Goal: Task Accomplishment & Management: Manage account settings

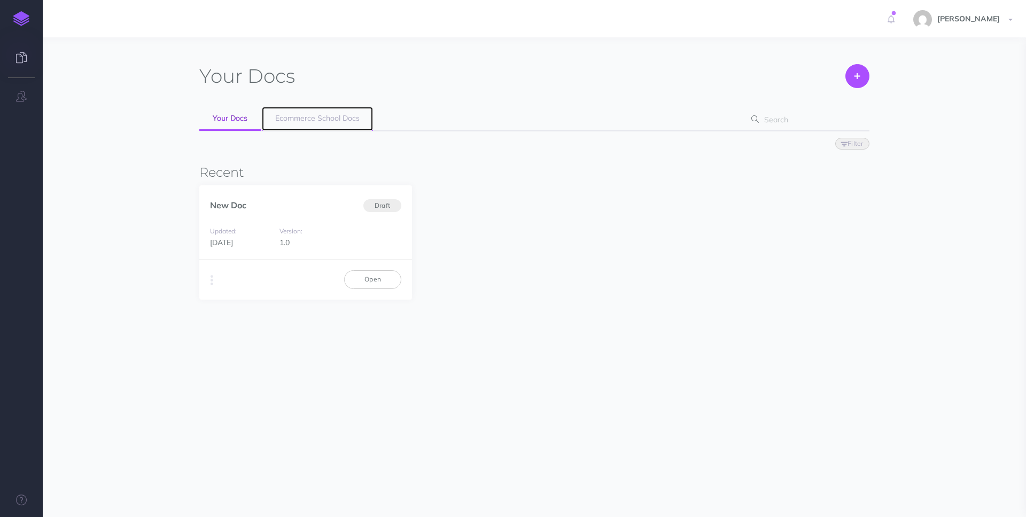
click at [308, 120] on span "Ecommerce School Docs" at bounding box center [317, 118] width 84 height 10
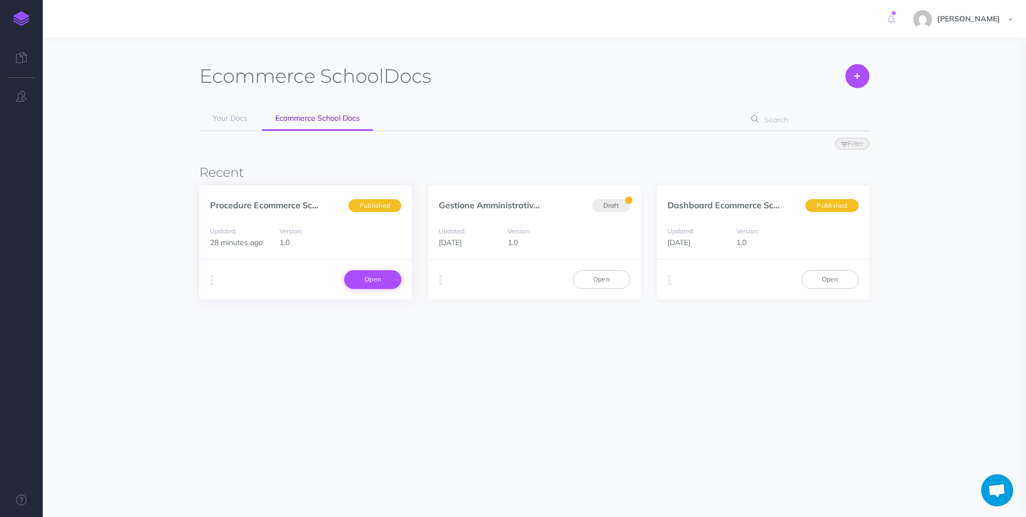
click at [362, 274] on link "Open" at bounding box center [372, 279] width 57 height 18
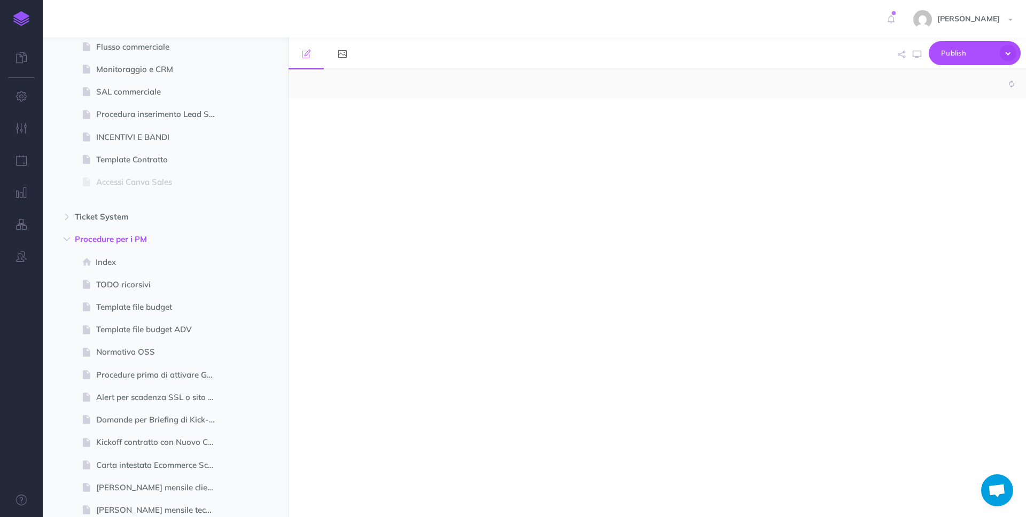
select select "null"
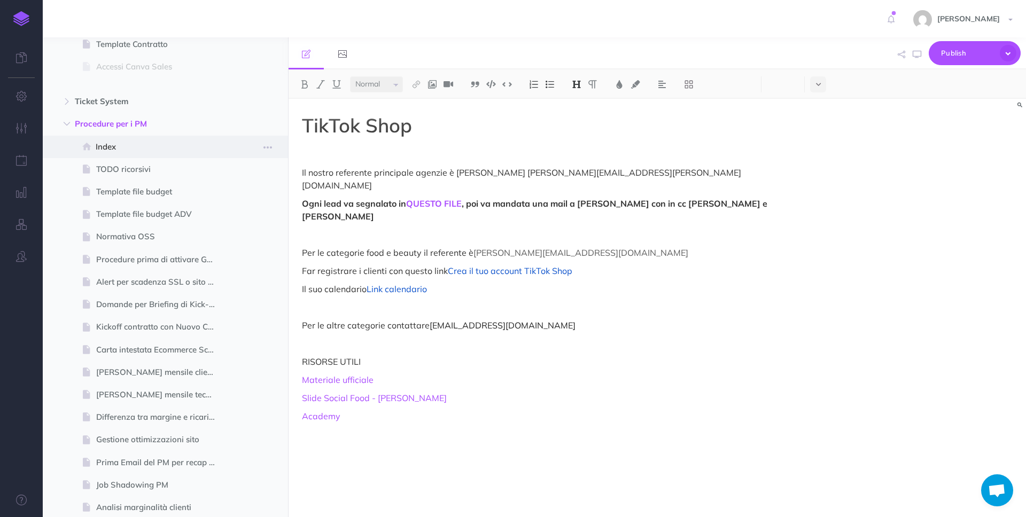
scroll to position [337, 0]
click at [69, 123] on icon "button" at bounding box center [67, 123] width 6 height 6
click at [65, 170] on icon "button" at bounding box center [67, 168] width 6 height 6
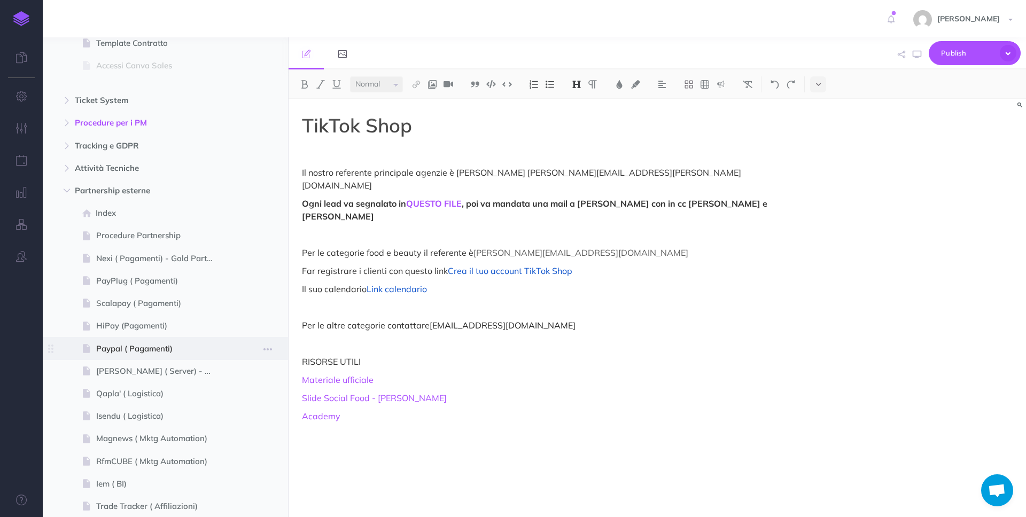
click at [173, 354] on span "Paypal ( Pagamenti)" at bounding box center [160, 348] width 128 height 13
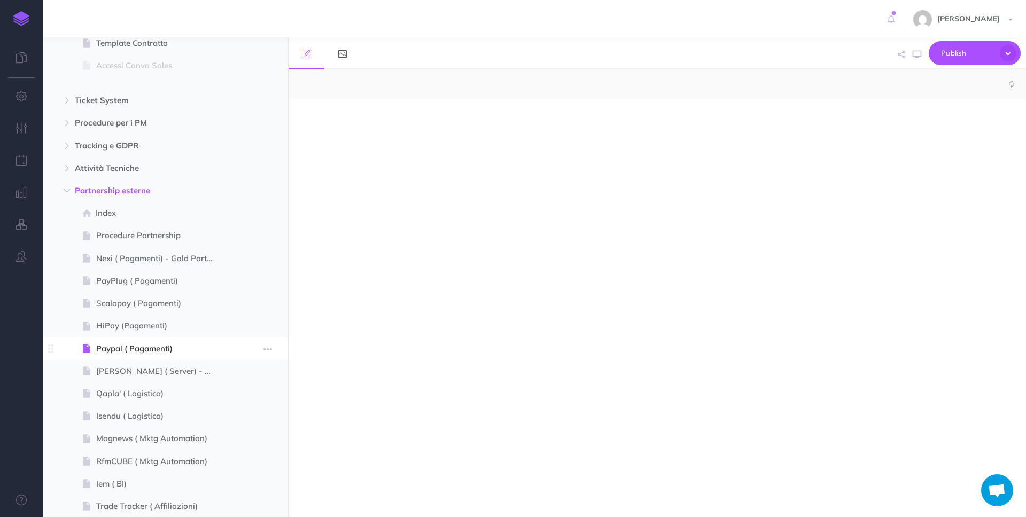
select select "null"
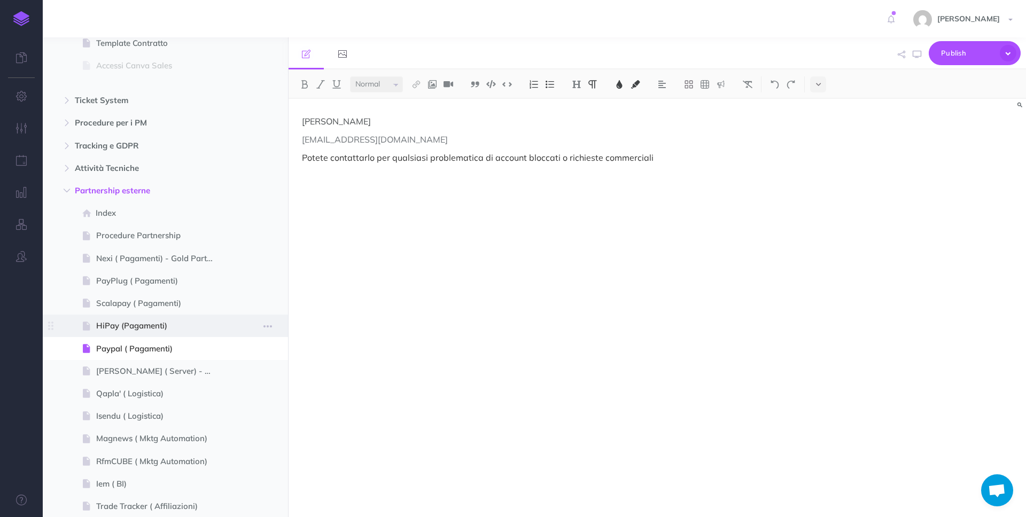
drag, startPoint x: 165, startPoint y: 332, endPoint x: 166, endPoint y: 323, distance: 9.1
click at [164, 332] on span at bounding box center [165, 326] width 245 height 22
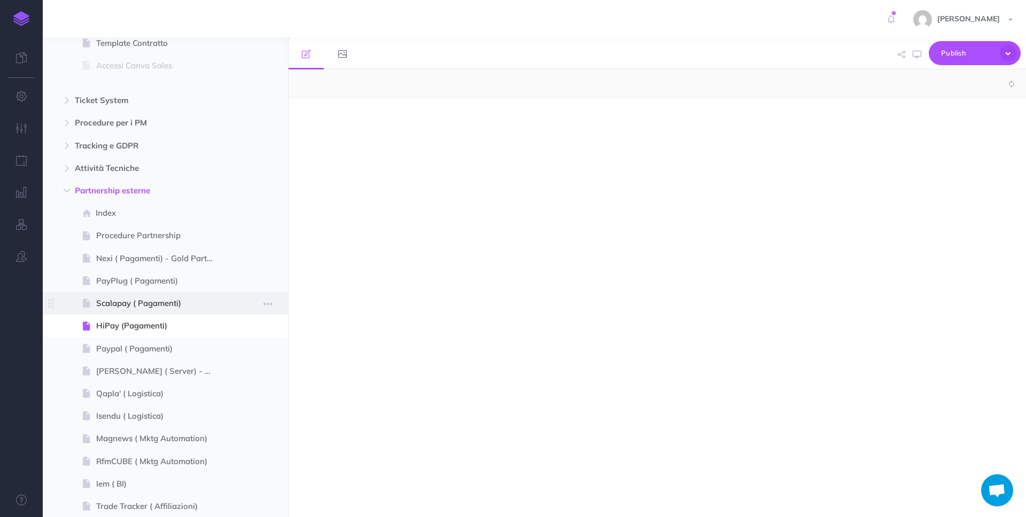
select select "null"
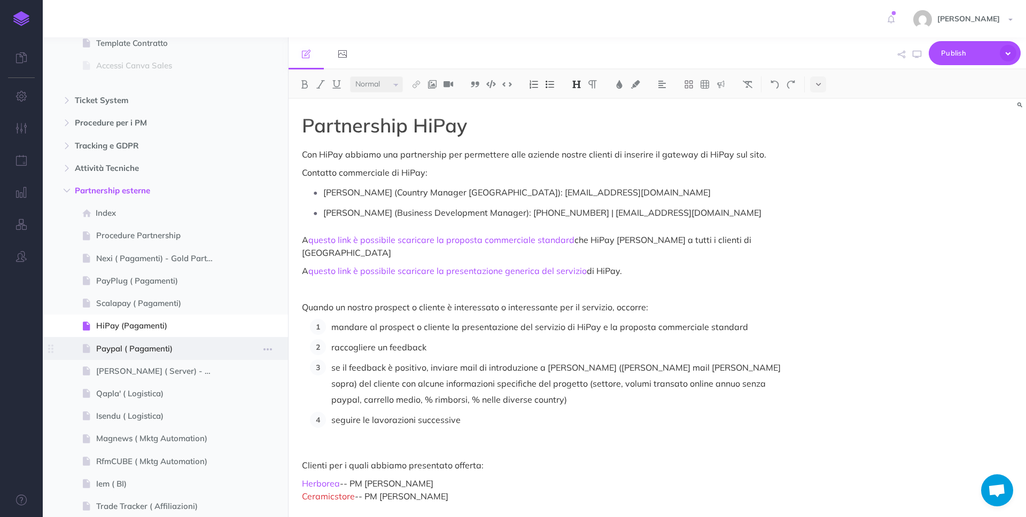
click at [198, 349] on span "Paypal ( Pagamenti)" at bounding box center [160, 348] width 128 height 13
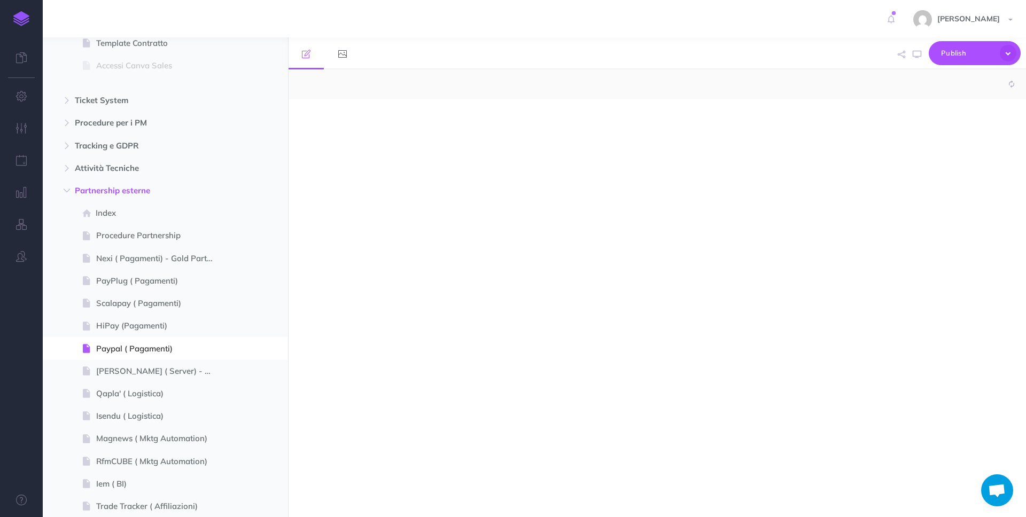
select select "null"
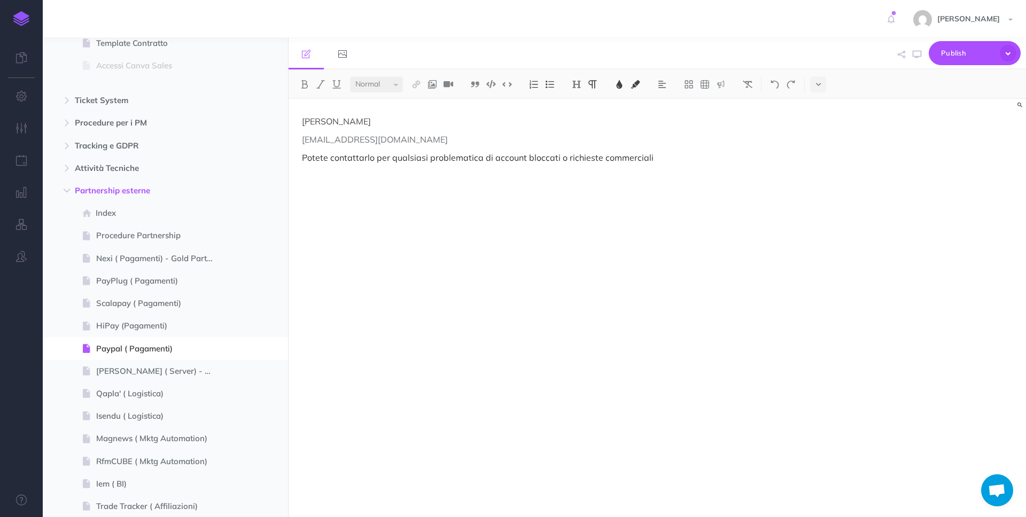
click at [678, 180] on div "[PERSON_NAME] [EMAIL_ADDRESS][DOMAIN_NAME] Potete contattarlo per qualsiasi pro…" at bounding box center [546, 303] width 516 height 408
click at [975, 57] on span "Publish" at bounding box center [967, 53] width 53 height 17
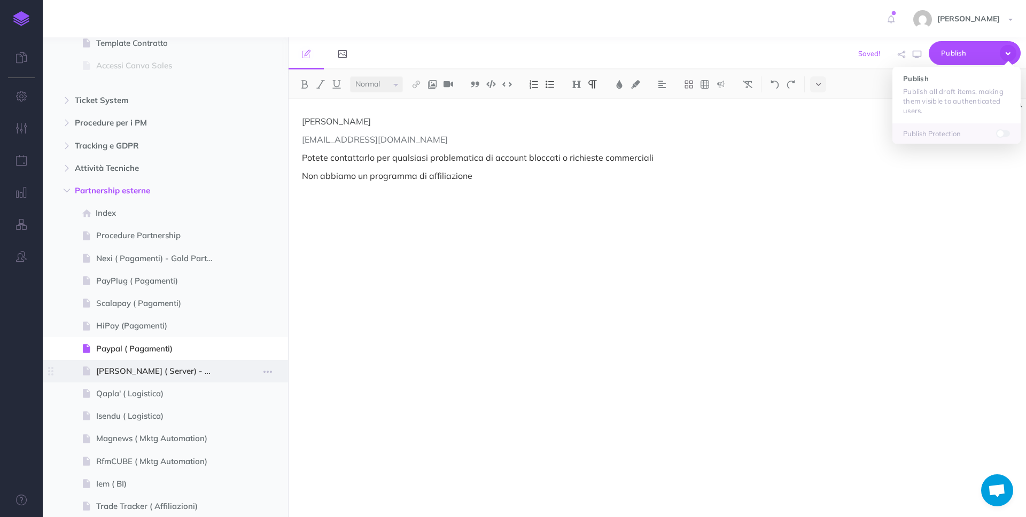
click at [175, 371] on span "[PERSON_NAME] ( Server) - Gold Partner" at bounding box center [160, 371] width 128 height 13
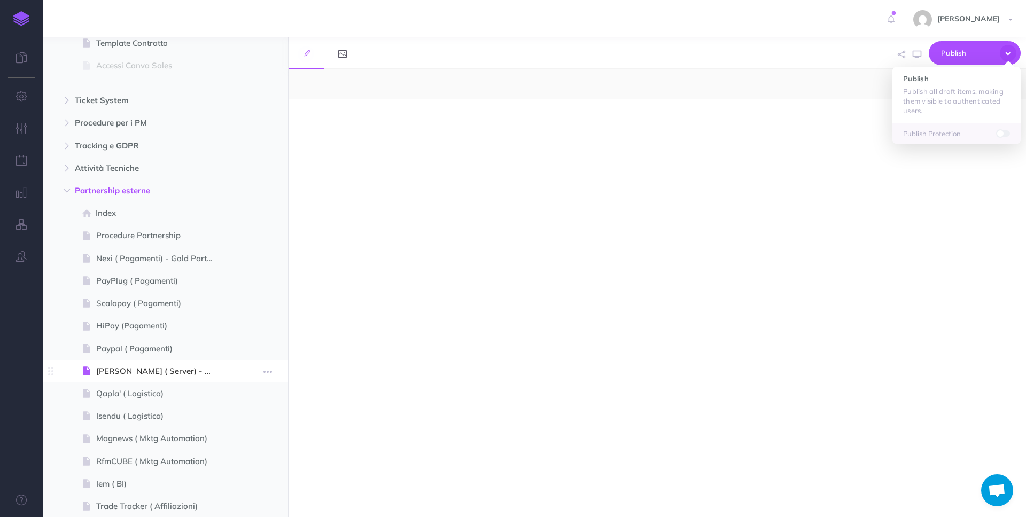
select select "null"
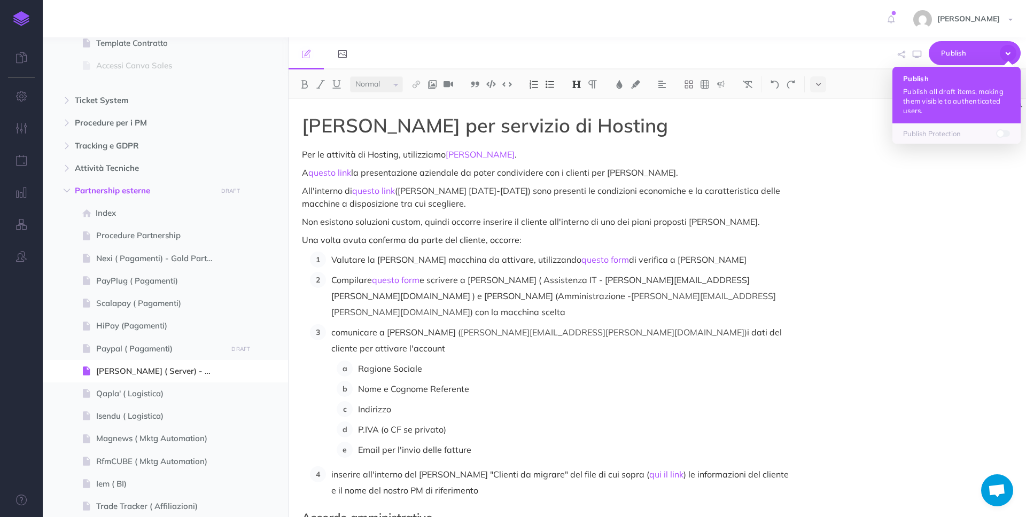
click at [919, 105] on p "Publish all draft items, making them visible to authenticated users." at bounding box center [956, 101] width 107 height 29
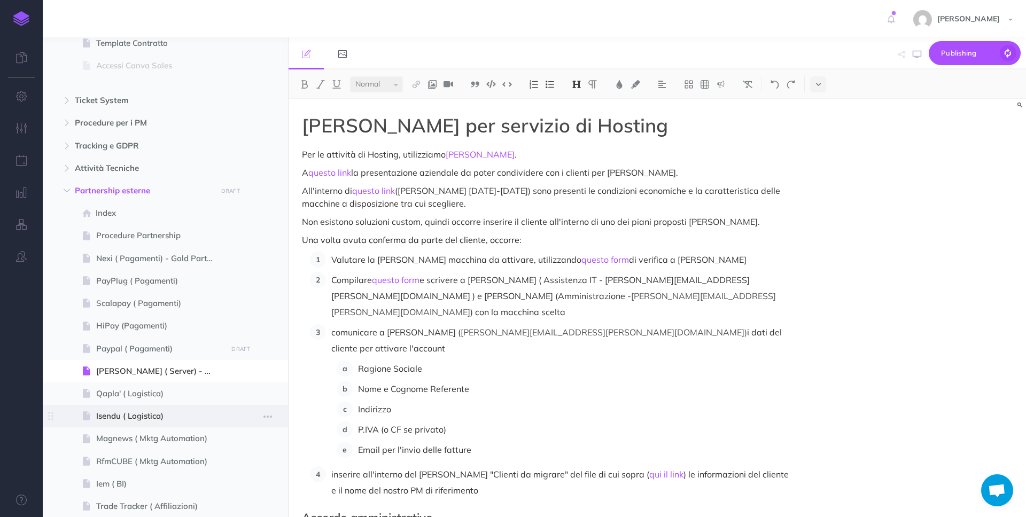
click at [172, 415] on span "Isendu ( Logistica)" at bounding box center [160, 416] width 128 height 13
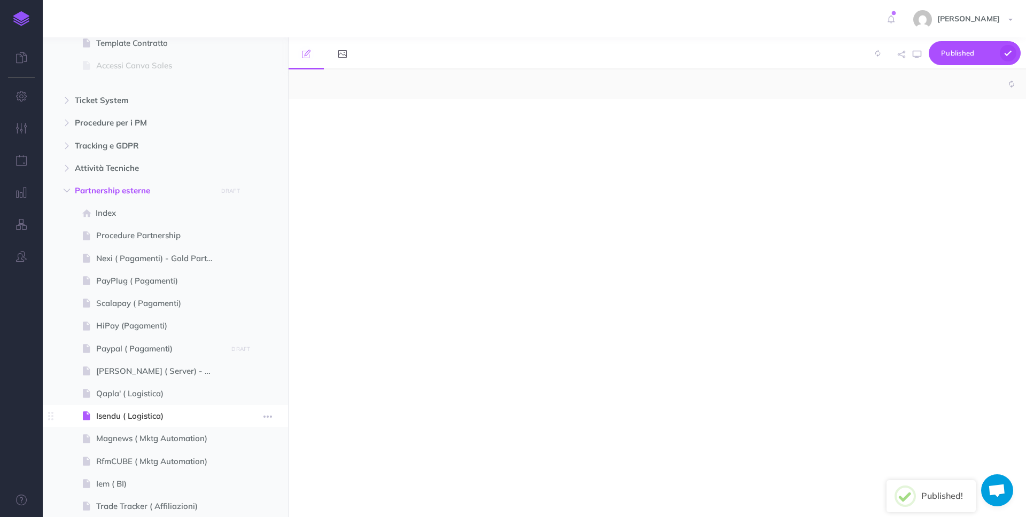
select select "null"
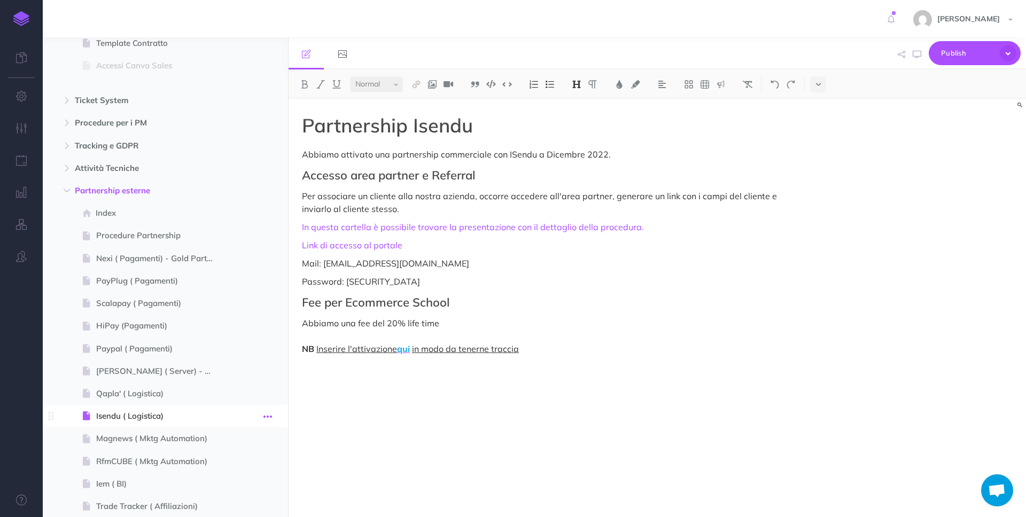
click at [269, 416] on icon "button" at bounding box center [267, 416] width 9 height 13
click at [247, 502] on link "Delete" at bounding box center [237, 506] width 80 height 18
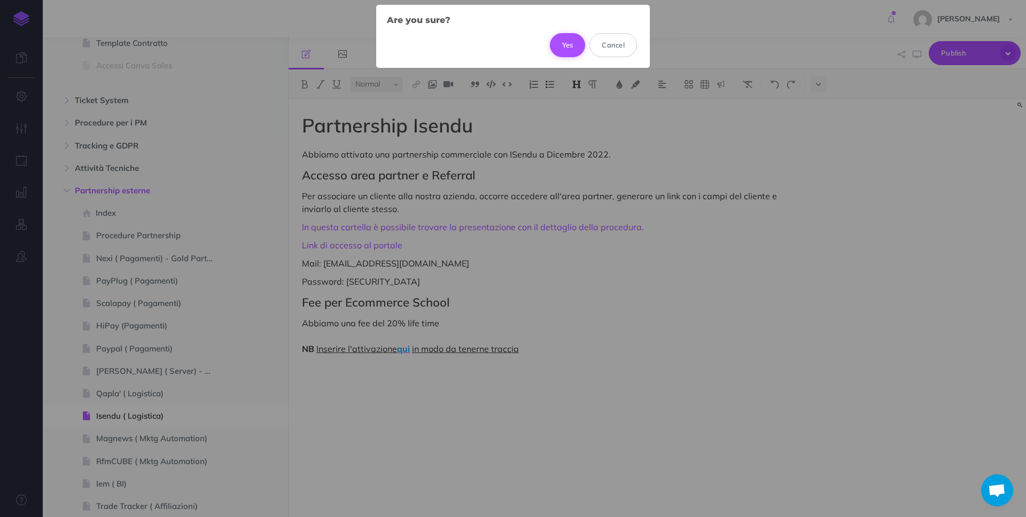
click at [563, 46] on button "Yes" at bounding box center [568, 45] width 36 height 24
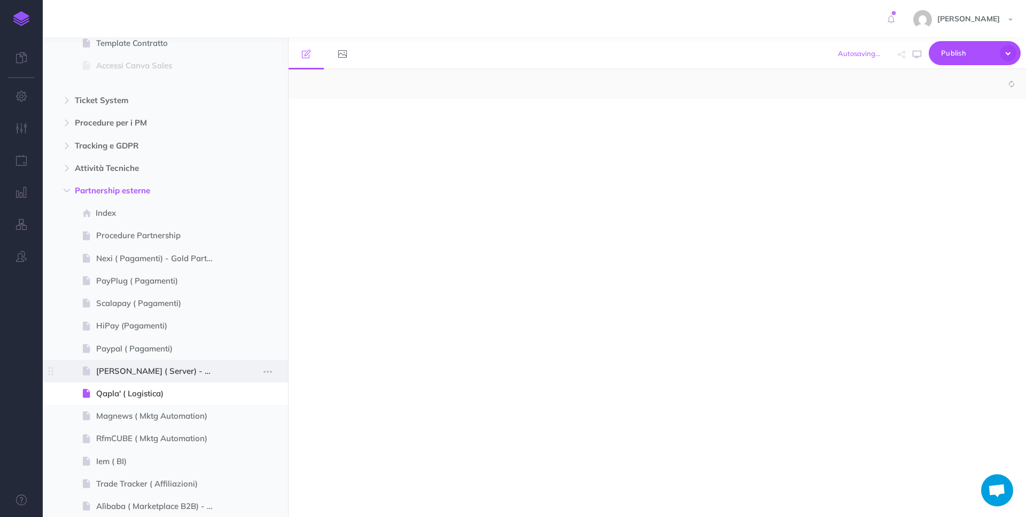
select select "null"
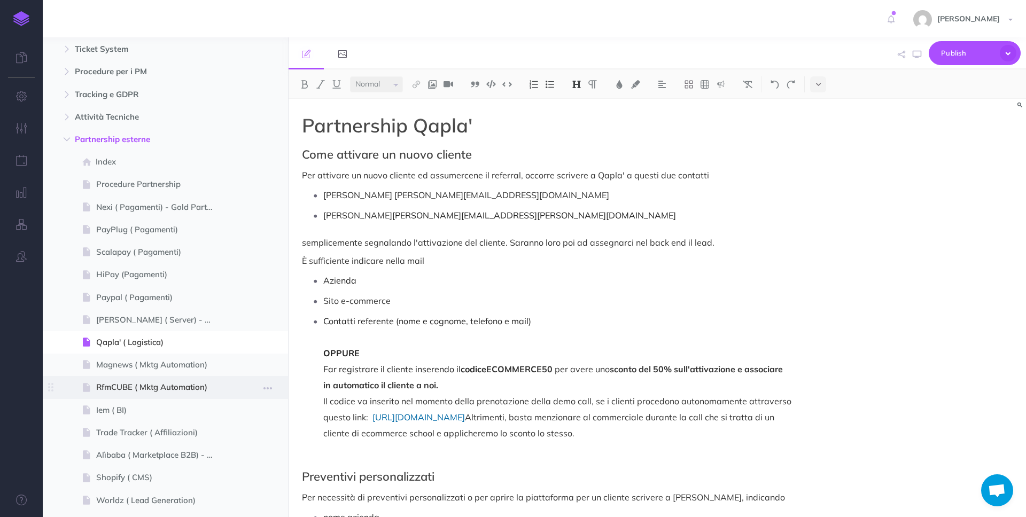
scroll to position [389, 0]
click at [202, 406] on span "Iem ( BI)" at bounding box center [160, 409] width 128 height 13
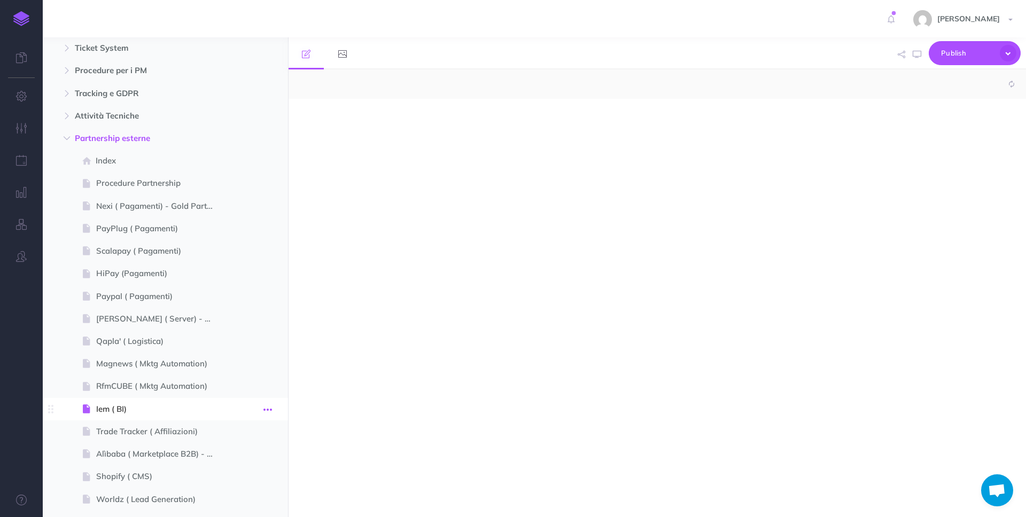
click at [268, 408] on icon "button" at bounding box center [267, 409] width 9 height 13
select select "null"
click at [229, 497] on link "Delete" at bounding box center [237, 499] width 80 height 18
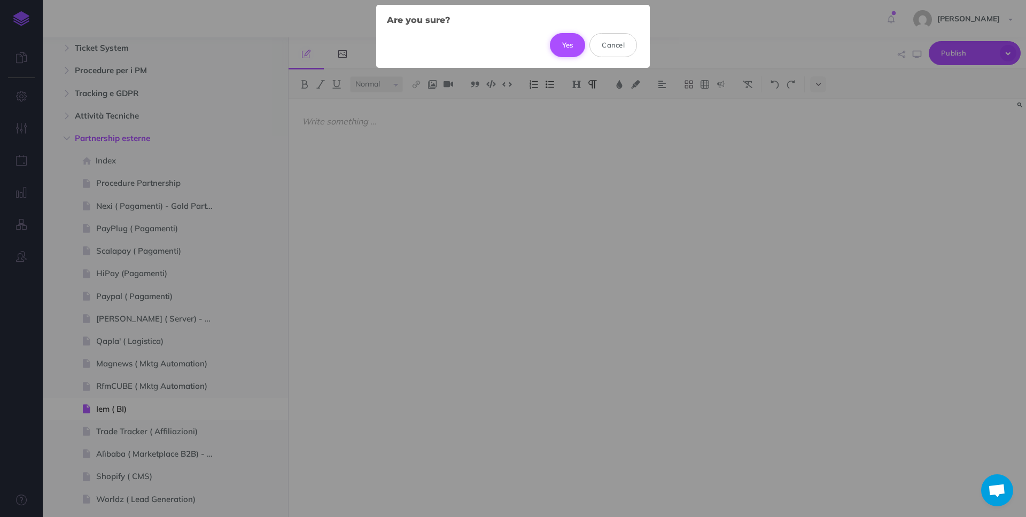
drag, startPoint x: 574, startPoint y: 38, endPoint x: 566, endPoint y: 41, distance: 8.1
click at [574, 38] on button "Yes" at bounding box center [568, 45] width 36 height 24
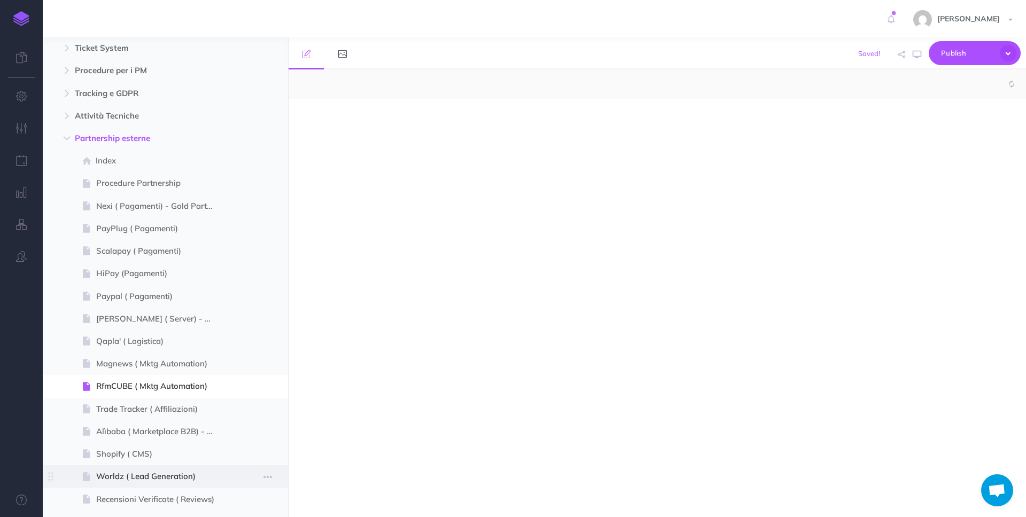
select select "null"
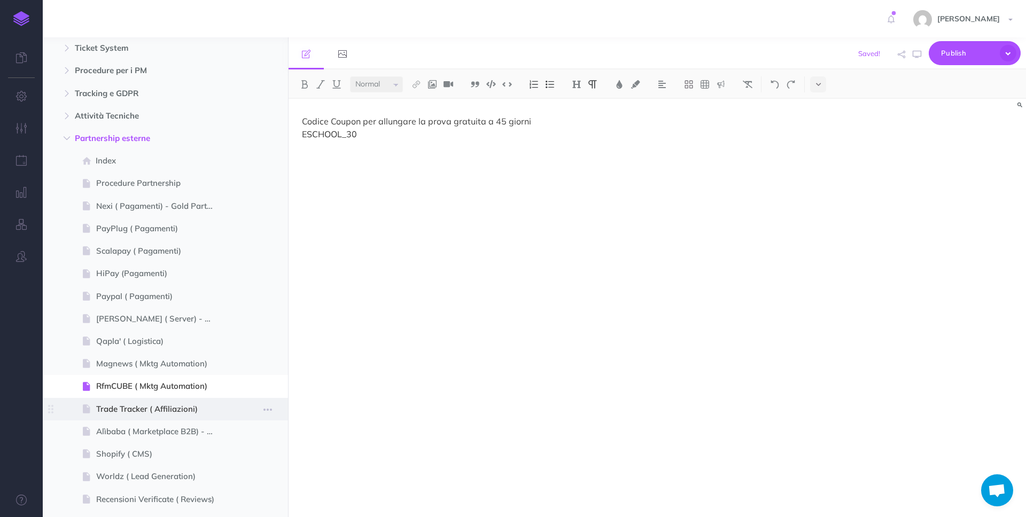
click at [175, 405] on span "Trade Tracker ( Affiliazioni)" at bounding box center [160, 409] width 128 height 13
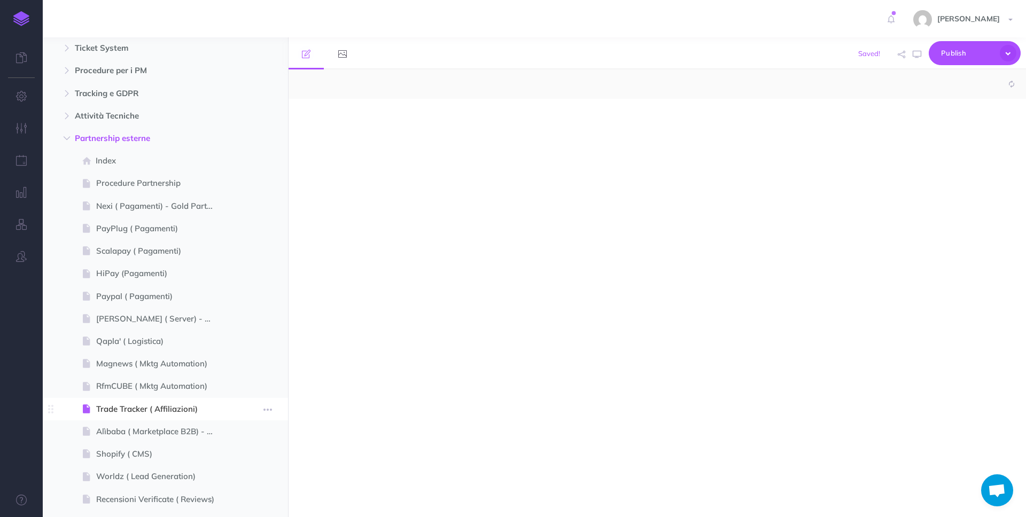
select select "null"
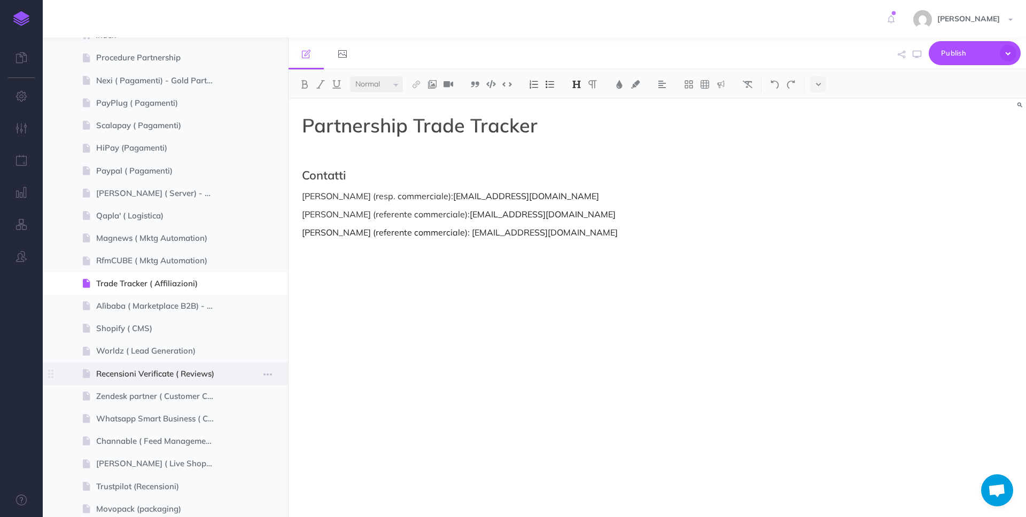
scroll to position [541, 0]
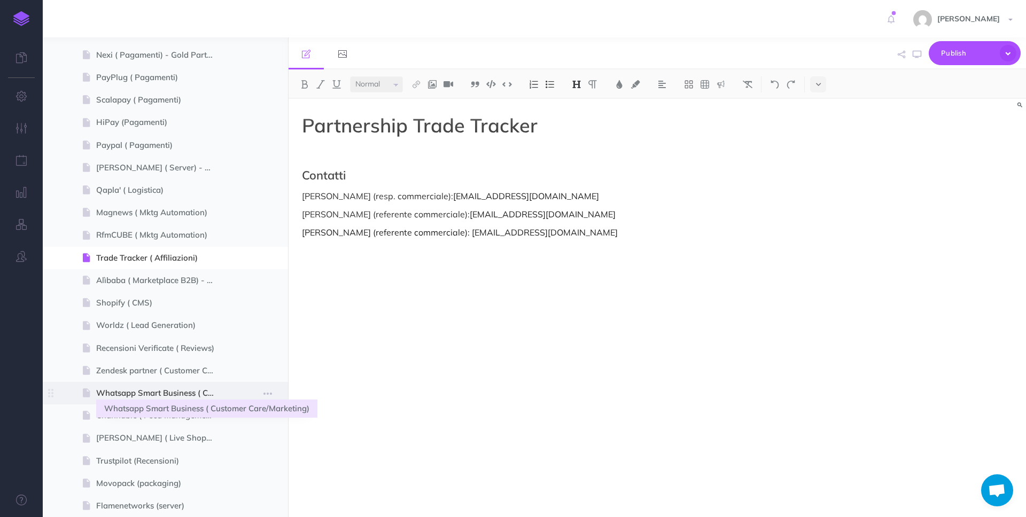
click at [192, 395] on span "Whatsapp Smart Business ( Customer Care/Marketing)" at bounding box center [160, 393] width 128 height 13
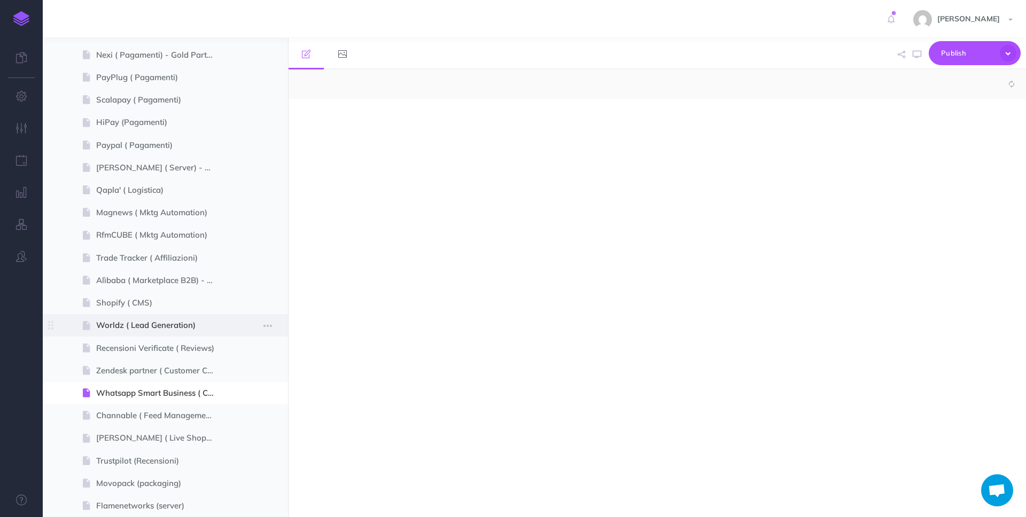
select select "null"
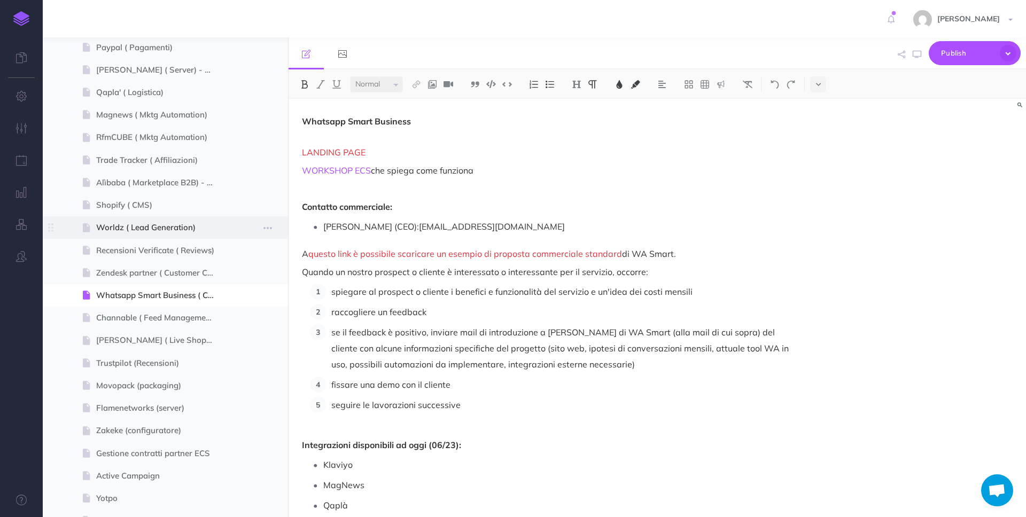
scroll to position [639, 0]
click at [185, 389] on span "Movopack (packaging)" at bounding box center [160, 385] width 128 height 13
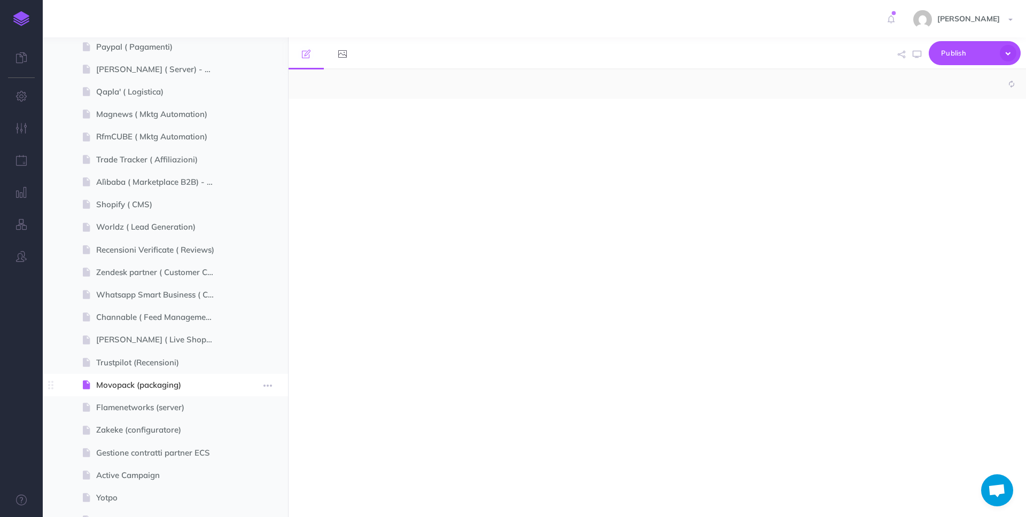
select select "null"
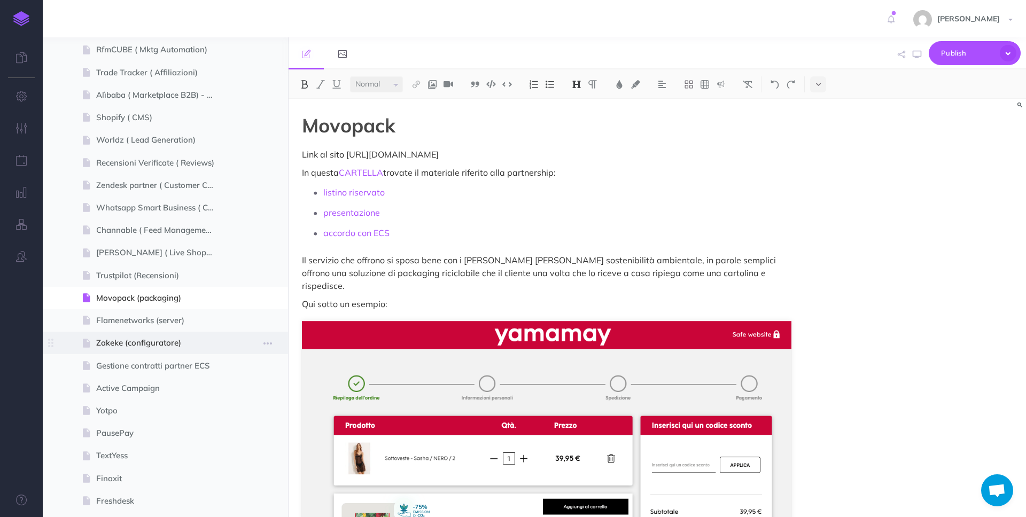
scroll to position [743, 0]
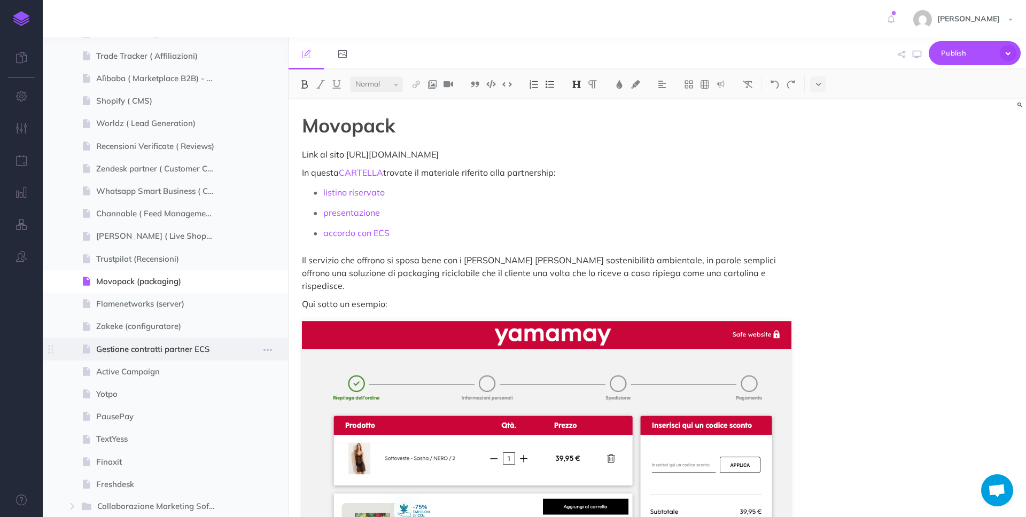
click at [208, 351] on span "Gestione contratti partner ECS" at bounding box center [160, 349] width 128 height 13
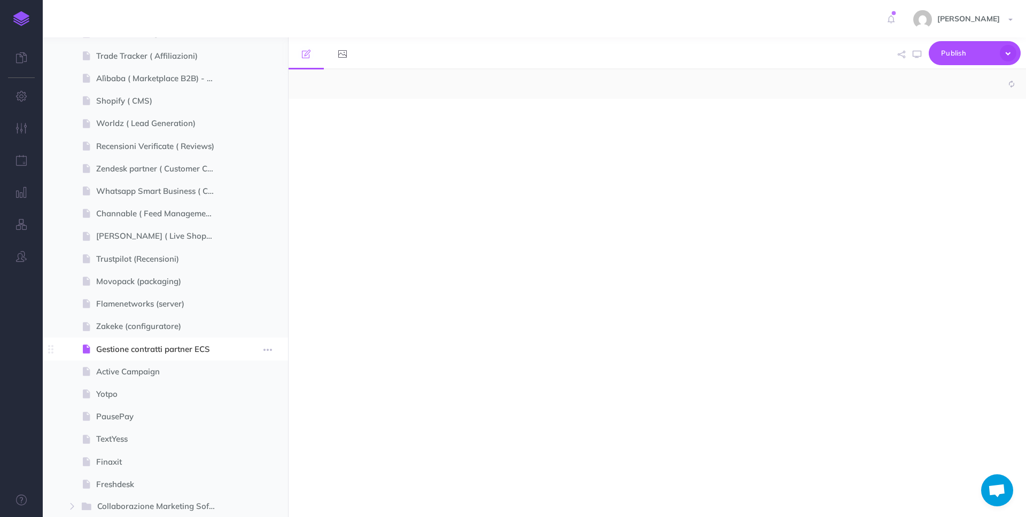
select select "null"
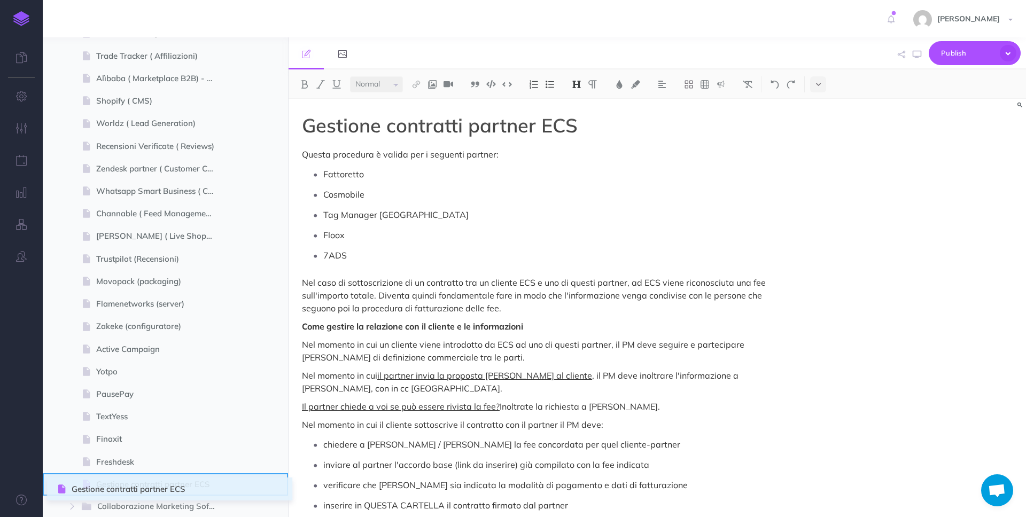
drag, startPoint x: 51, startPoint y: 350, endPoint x: 59, endPoint y: 489, distance: 139.7
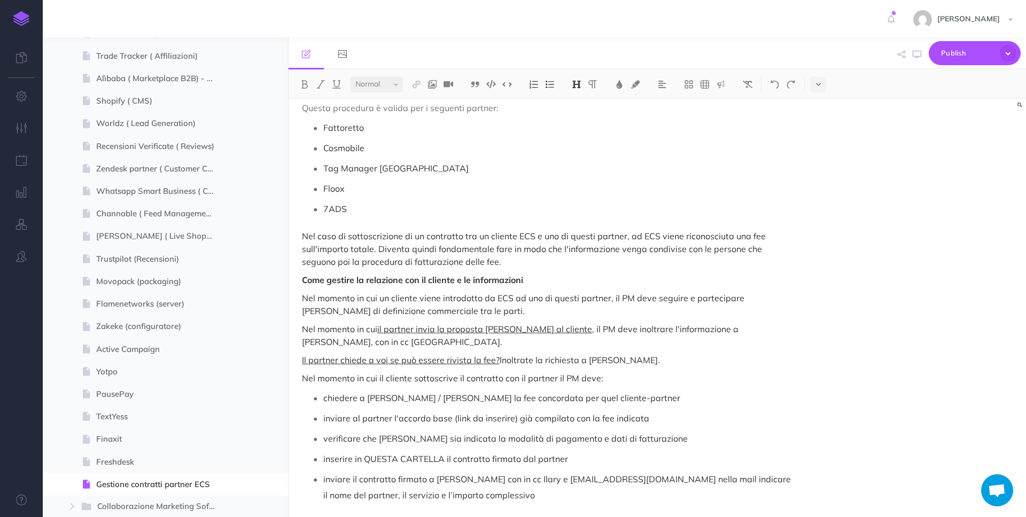
scroll to position [54, 0]
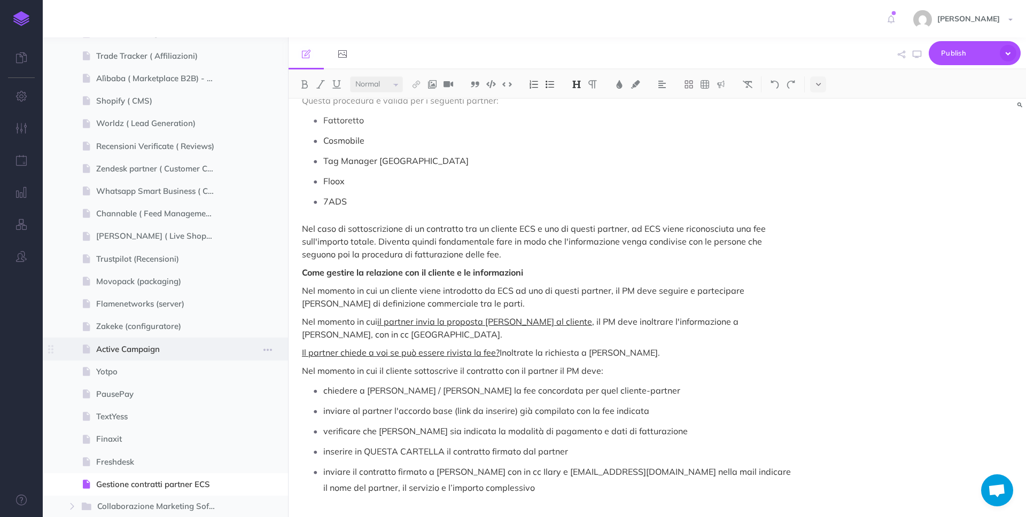
click at [183, 350] on span "Active Campaign" at bounding box center [160, 349] width 128 height 13
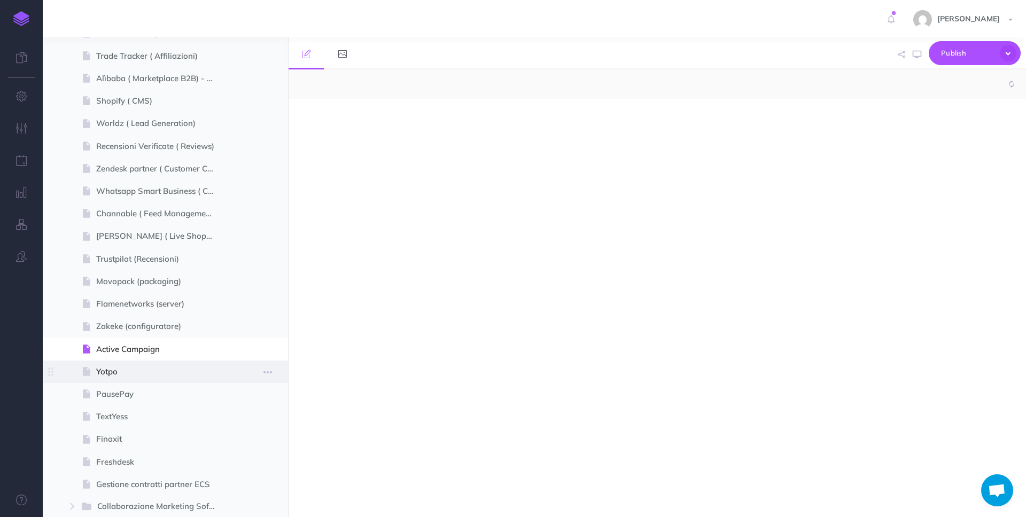
select select "null"
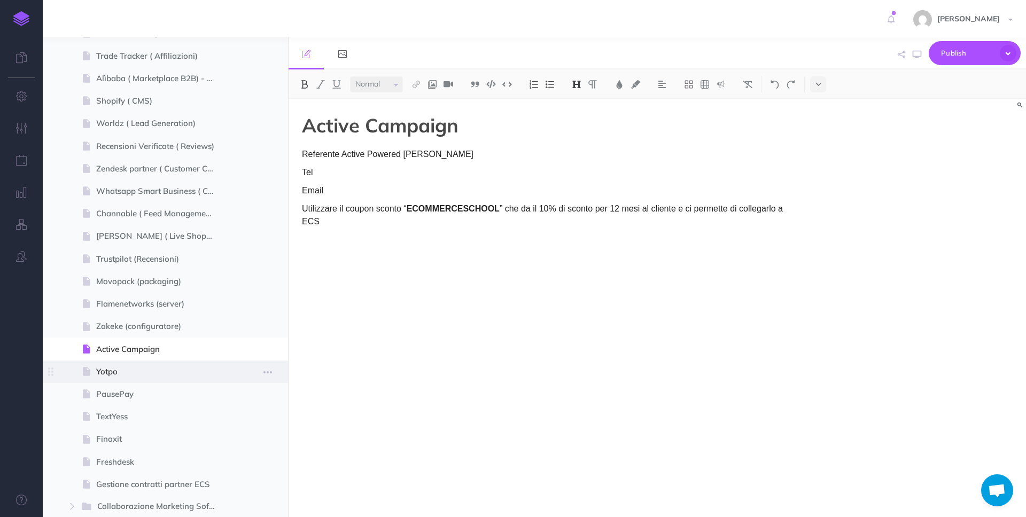
click at [179, 374] on span "Yotpo" at bounding box center [160, 371] width 128 height 13
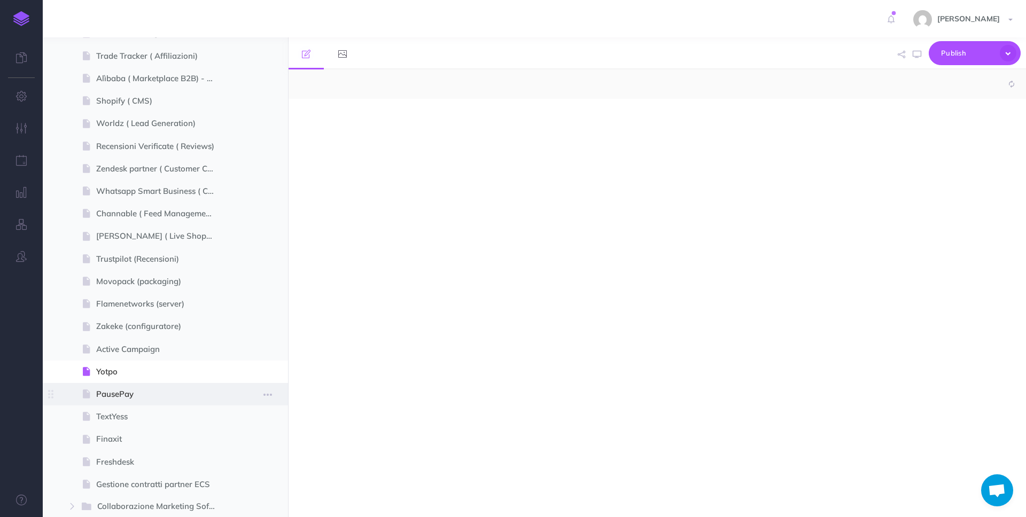
select select "null"
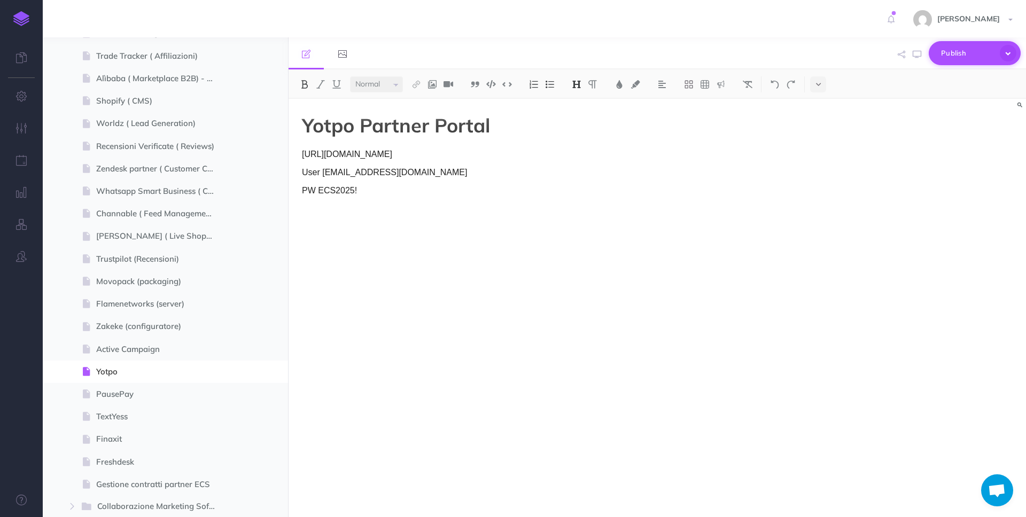
click at [939, 52] on button "Publish" at bounding box center [974, 53] width 92 height 24
click at [947, 103] on p "Publish all draft items, making them visible to authenticated users." at bounding box center [956, 101] width 107 height 29
